Goal: Contribute content

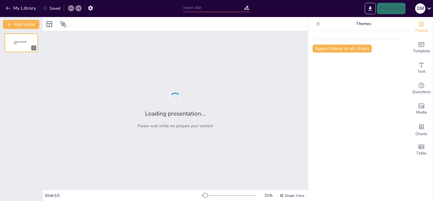
type input "Estructura Social y Política en la Edad Media"
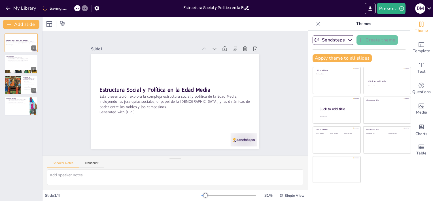
click at [316, 23] on icon at bounding box center [318, 24] width 6 height 6
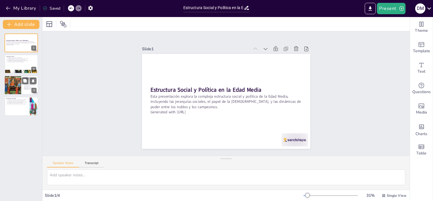
click at [25, 90] on div at bounding box center [21, 84] width 34 height 19
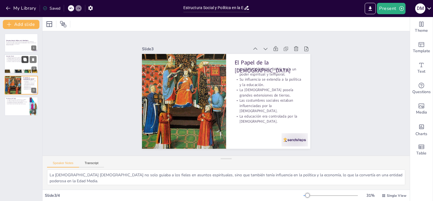
drag, startPoint x: 24, startPoint y: 112, endPoint x: 25, endPoint y: 57, distance: 55.8
click at [24, 111] on div at bounding box center [21, 106] width 33 height 19
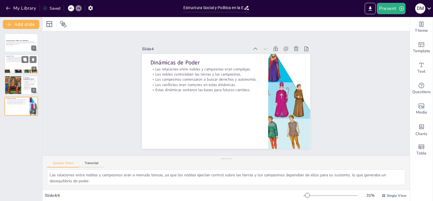
click at [16, 58] on p "Los reyes eran la máxima autoridad en la sociedad." at bounding box center [21, 58] width 31 height 1
type textarea "La jerarquía social era un elemento central en la Edad Media, donde cada grupo …"
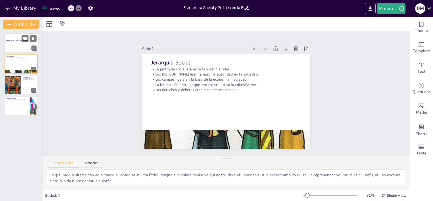
click at [10, 46] on div at bounding box center [21, 42] width 34 height 19
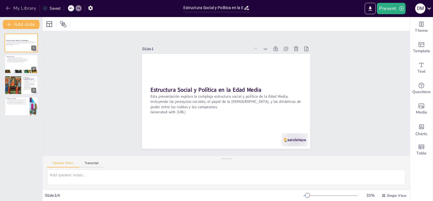
click at [9, 7] on icon "button" at bounding box center [8, 8] width 6 height 6
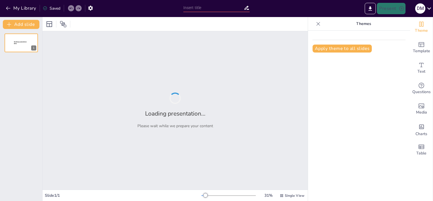
type input "Herry Steils: Vida y Contribuciones"
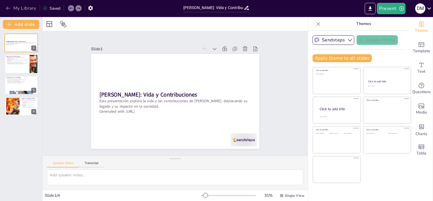
click at [6, 4] on button "My Library" at bounding box center [21, 8] width 34 height 9
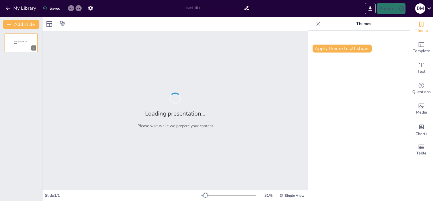
type input "Análisis de la figura de Arian: Contexto y Relevancia"
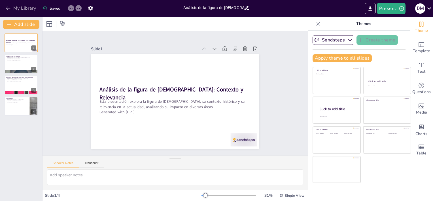
click at [11, 5] on button "My Library" at bounding box center [21, 8] width 34 height 9
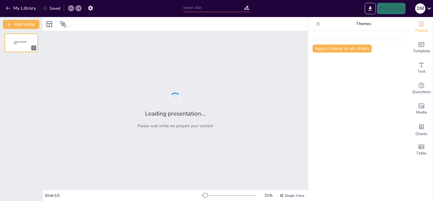
type input "Explorando el Mundo de Roblox: Una Introducción"
type input "Explorando el Mundo de Minecraft: Un Viaje Interactivo"
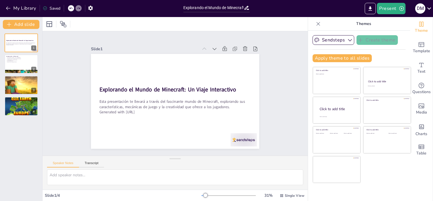
click at [273, 128] on div "Slide 1 Explorando el Mundo de Minecraft: Un Viaje Interactivo Esta presentació…" at bounding box center [175, 93] width 277 height 152
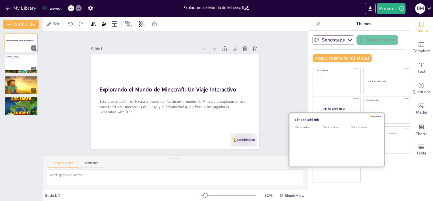
click at [323, 137] on div "Click to add text" at bounding box center [335, 143] width 25 height 35
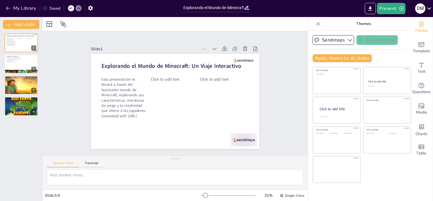
click at [390, 181] on div "Click to add title Click to add text Click to add title Click to add text Click…" at bounding box center [362, 125] width 99 height 116
click at [416, 49] on span "Template" at bounding box center [421, 51] width 17 height 6
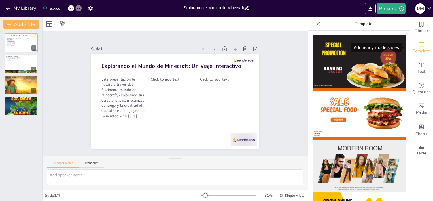
click at [415, 48] on span "Template" at bounding box center [421, 51] width 17 height 6
click at [6, 6] on icon "button" at bounding box center [8, 8] width 6 height 6
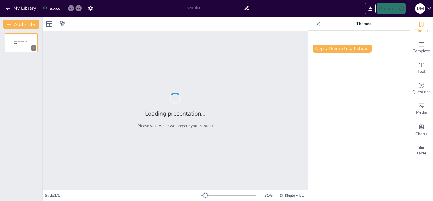
type input "Introducción a Roblox: Un Mundo de Creatividad y Diversión"
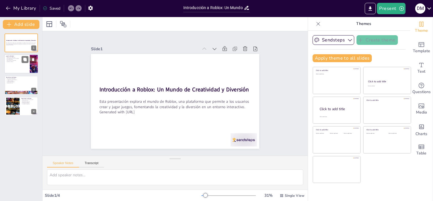
click at [35, 66] on div at bounding box center [34, 63] width 34 height 19
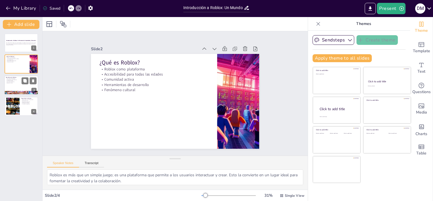
click at [21, 86] on div at bounding box center [21, 84] width 34 height 19
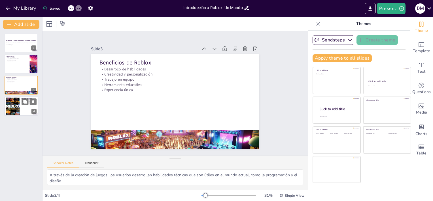
click at [21, 105] on div at bounding box center [21, 105] width 34 height 19
type textarea "Las herramientas de control parental son esenciales para que los padres puedan …"
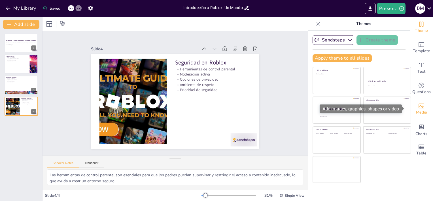
click at [422, 111] on span "Media" at bounding box center [421, 112] width 11 height 6
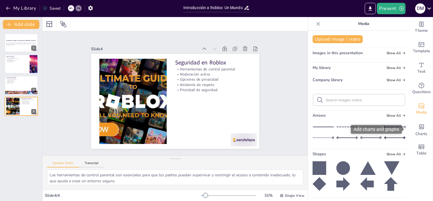
click at [417, 134] on span "Charts" at bounding box center [421, 134] width 12 height 6
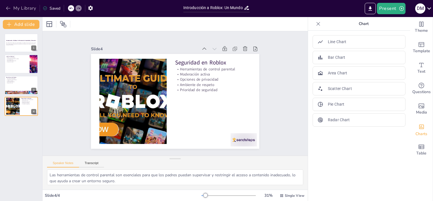
click at [5, 8] on button "My Library" at bounding box center [21, 8] width 34 height 9
